Goal: Find specific page/section: Find specific page/section

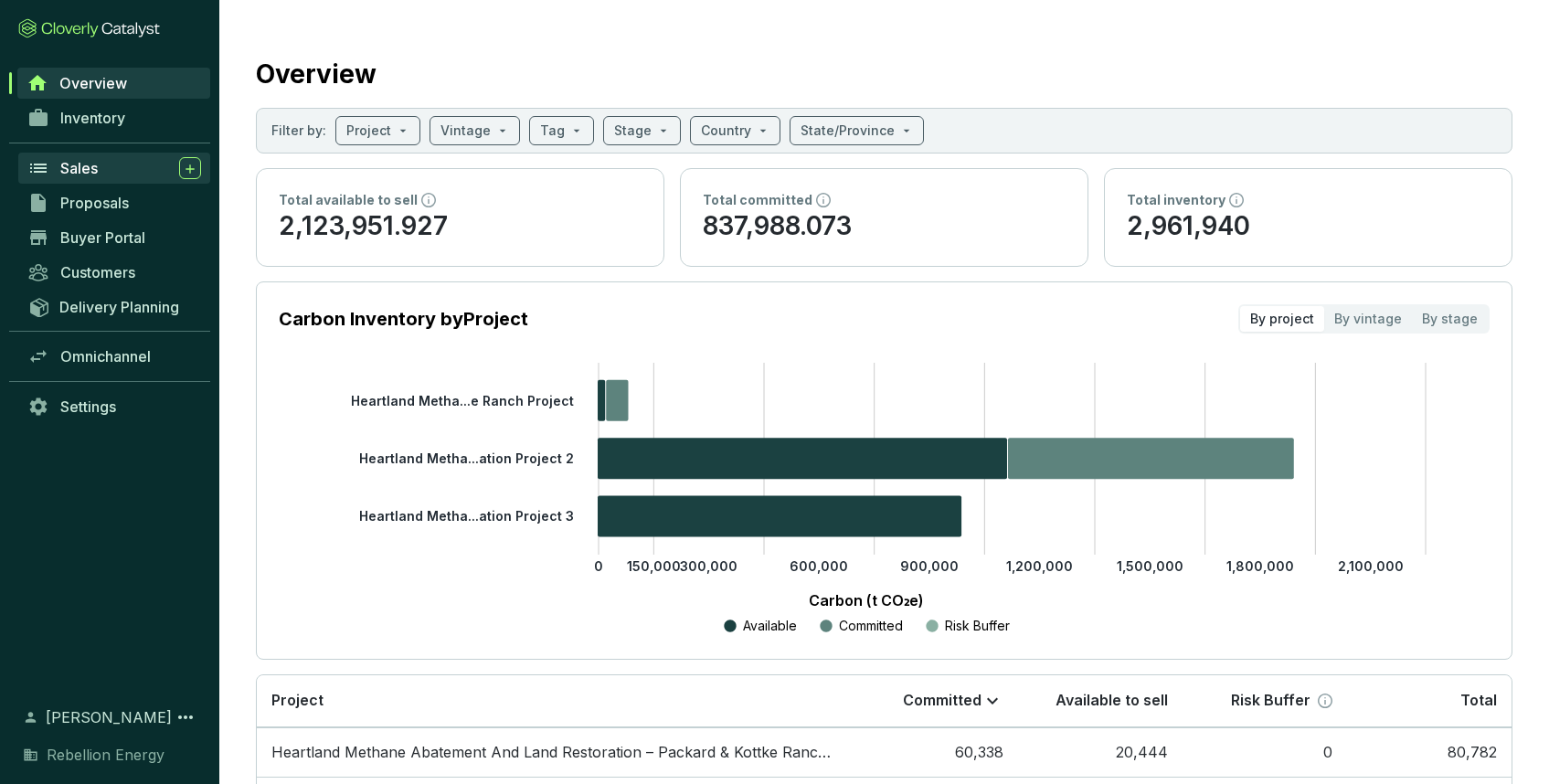
click at [85, 163] on span "Sales" at bounding box center [79, 167] width 38 height 18
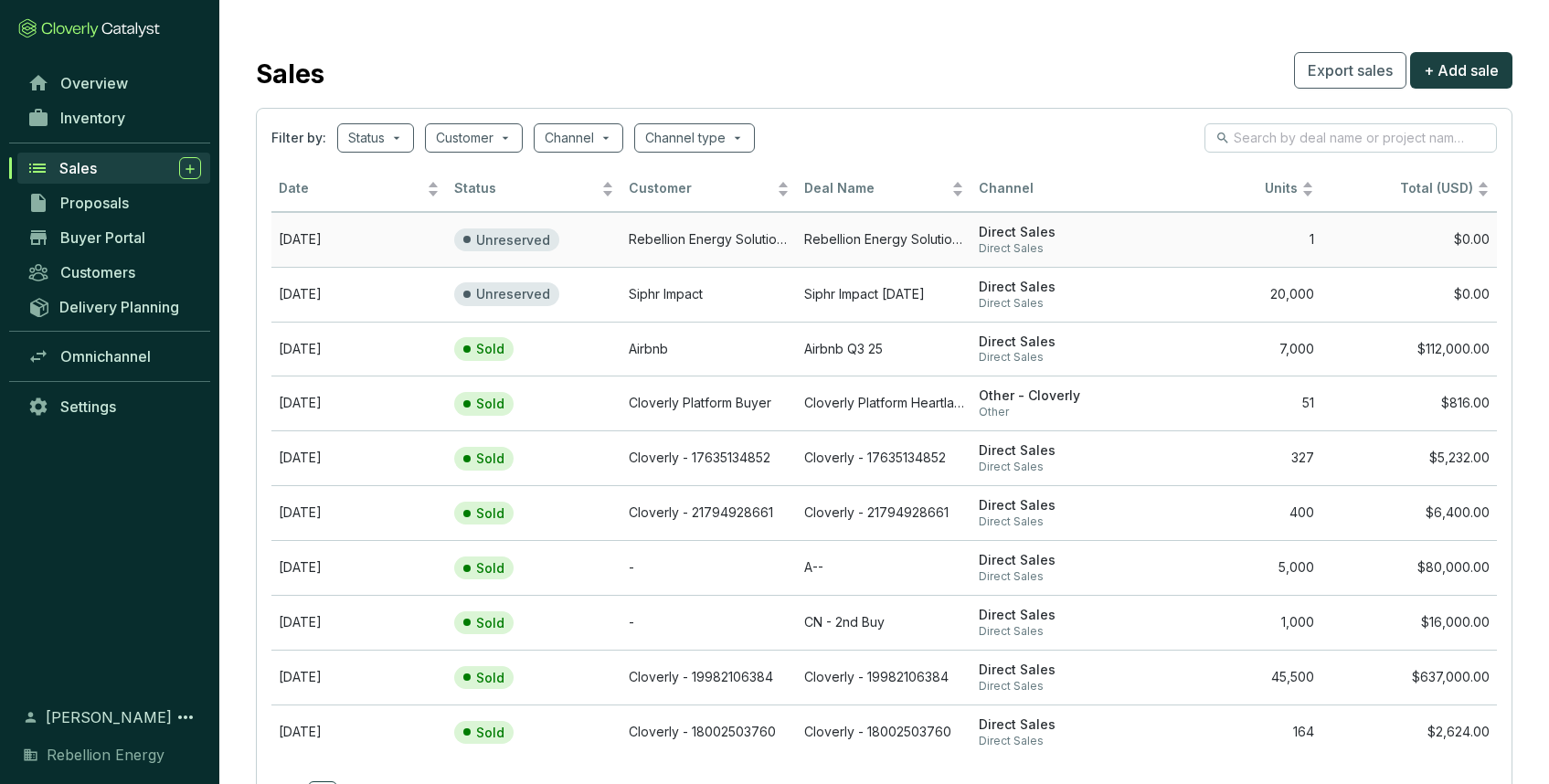
click at [657, 237] on td "Rebellion Energy Solutions" at bounding box center [709, 239] width 176 height 54
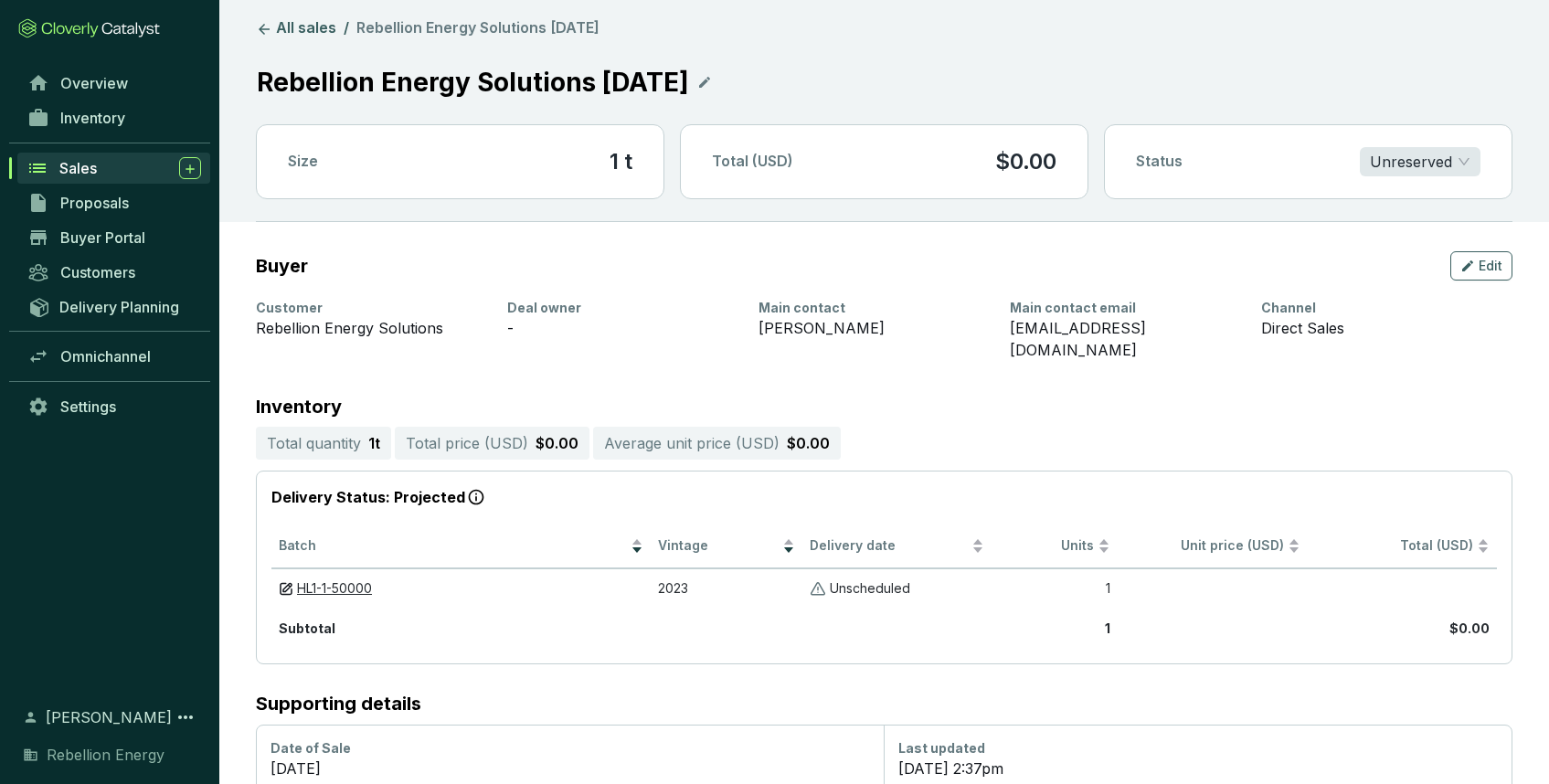
click at [91, 173] on span "Sales" at bounding box center [78, 167] width 38 height 18
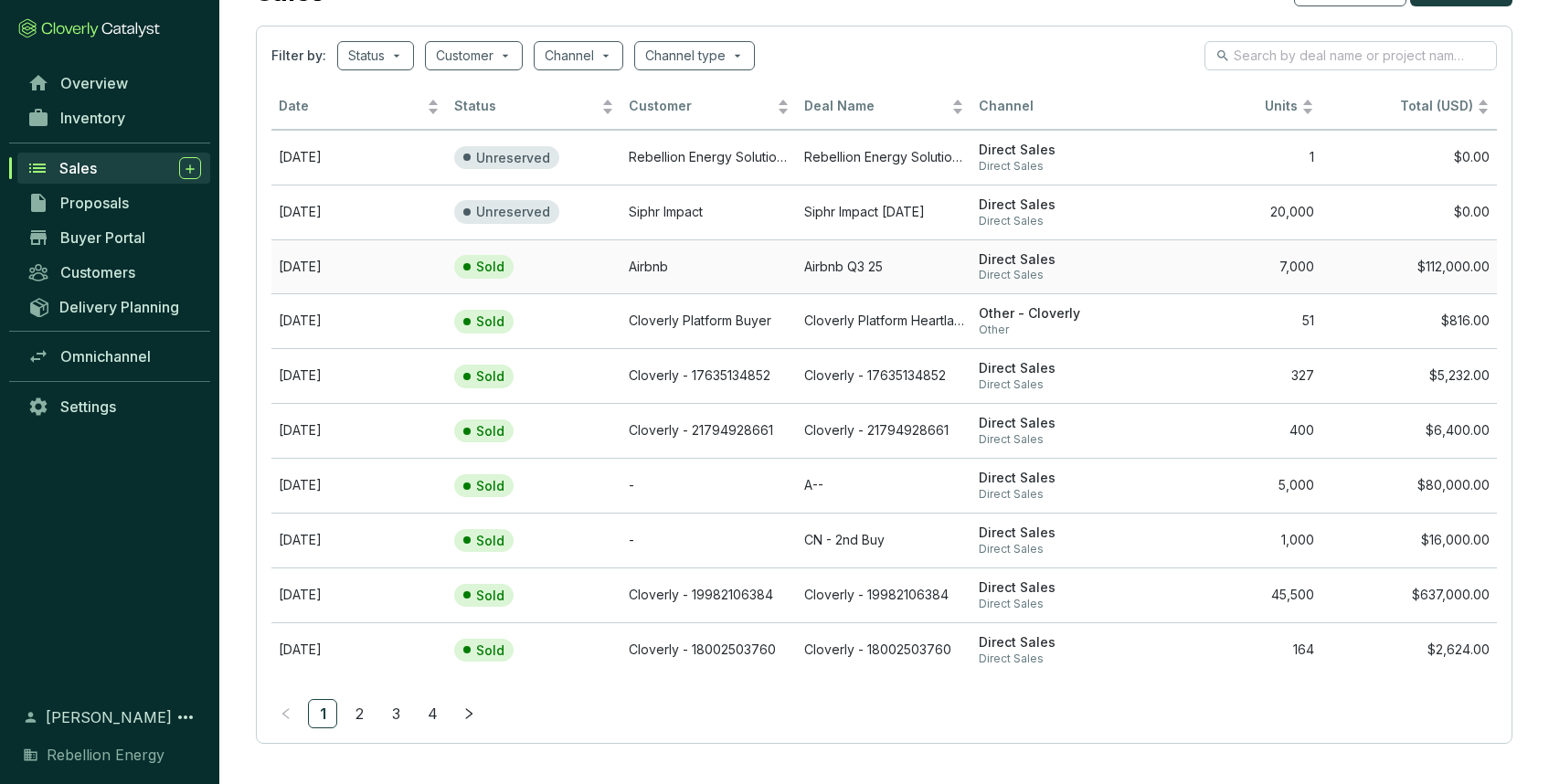
scroll to position [89, 0]
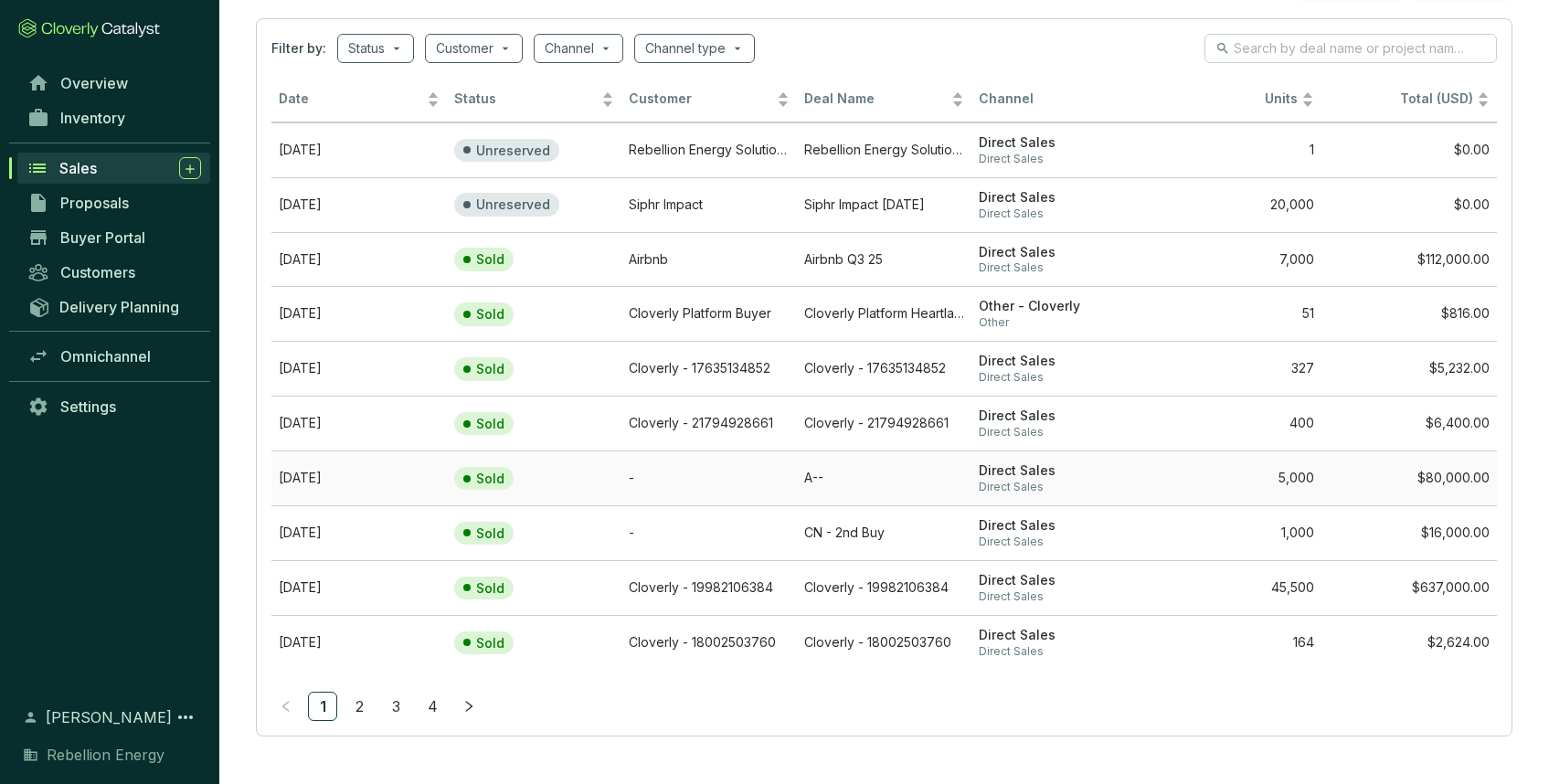
click at [911, 480] on td "A--" at bounding box center [884, 478] width 176 height 54
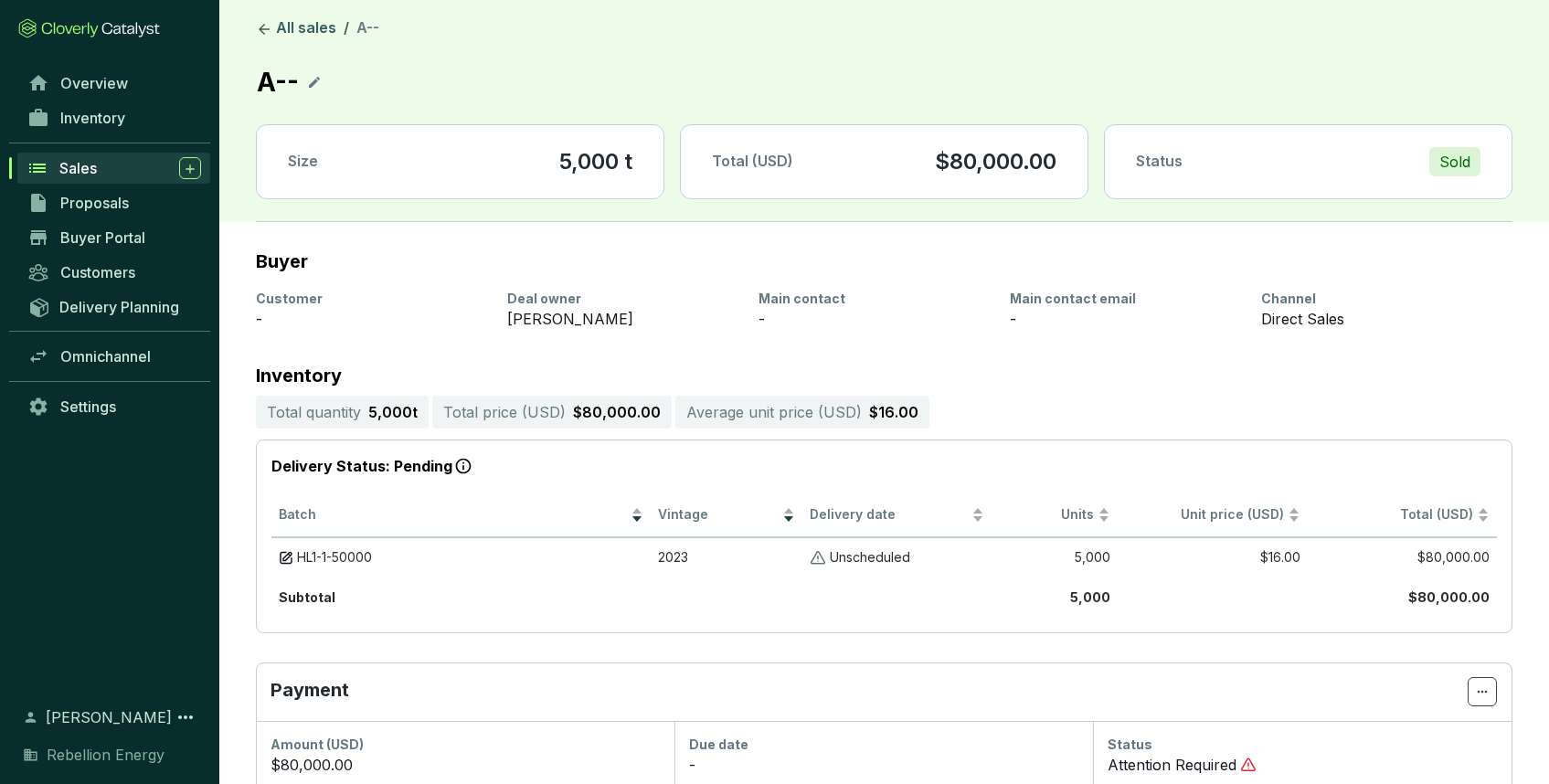
click at [85, 174] on span "Sales" at bounding box center [78, 167] width 38 height 18
